Goal: Transaction & Acquisition: Subscribe to service/newsletter

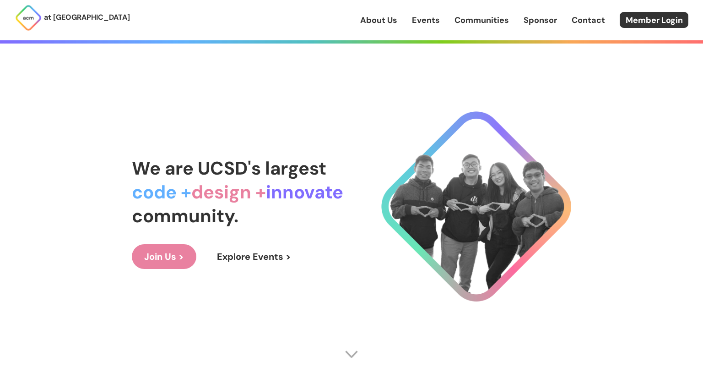
click at [163, 253] on link "Join Us >" at bounding box center [164, 256] width 65 height 25
